Goal: Task Accomplishment & Management: Manage account settings

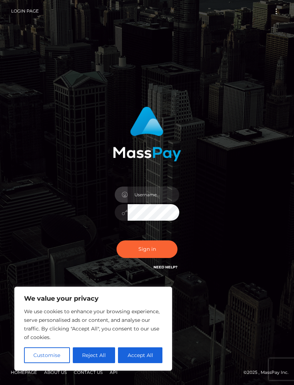
click at [185, 265] on div "Sign in" at bounding box center [147, 189] width 113 height 176
click at [167, 270] on link "Need Help?" at bounding box center [166, 267] width 24 height 5
click at [99, 357] on button "Reject All" at bounding box center [94, 356] width 43 height 16
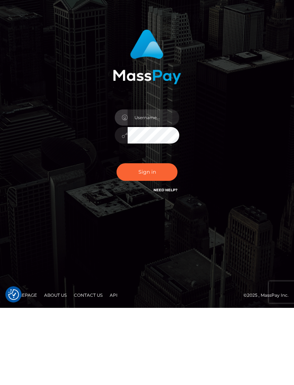
click at [163, 241] on button "Sign in" at bounding box center [147, 250] width 61 height 18
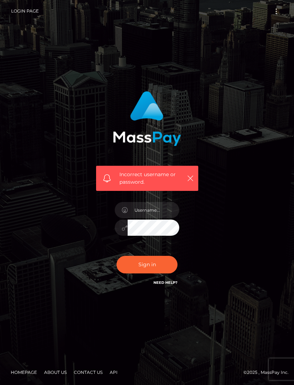
click at [157, 184] on span "Incorrect username or password." at bounding box center [152, 178] width 64 height 15
click at [157, 217] on input "text" at bounding box center [154, 210] width 52 height 16
